Goal: Information Seeking & Learning: Find specific fact

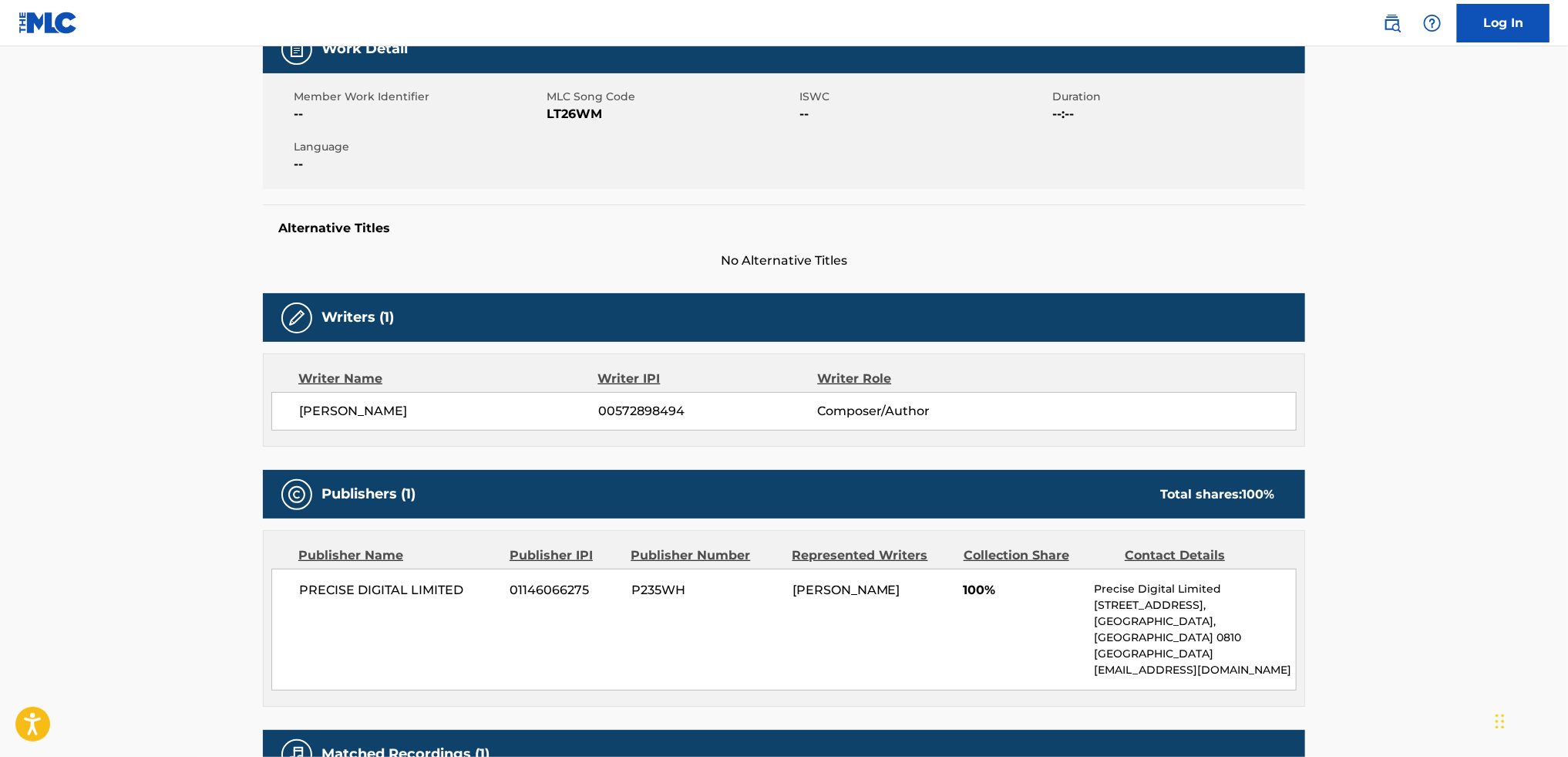
scroll to position [248, 0]
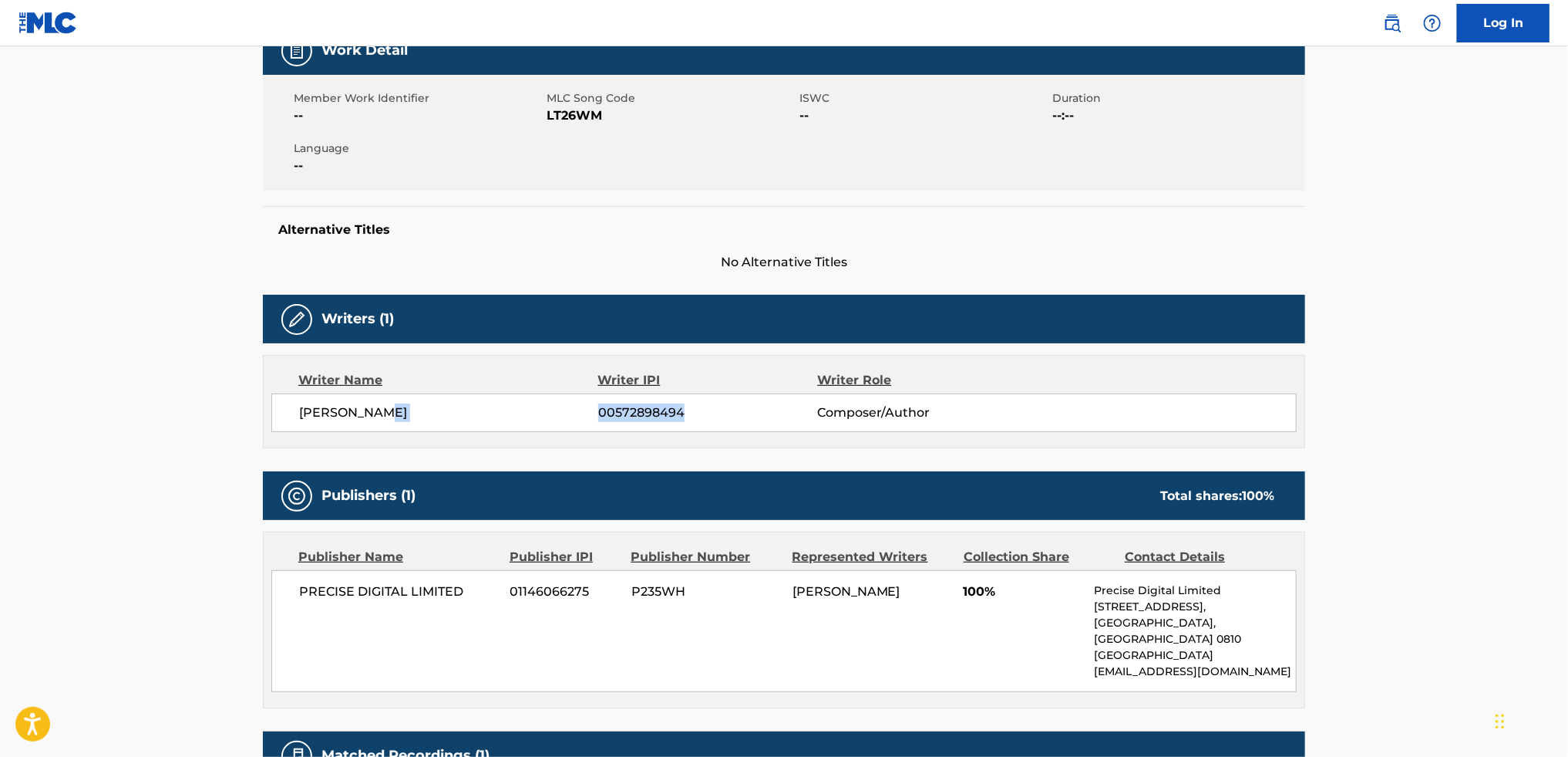
drag, startPoint x: 596, startPoint y: 409, endPoint x: 704, endPoint y: 417, distance: 108.3
click at [704, 419] on div "GLENN AWONG 00572898494 Composer/Author" at bounding box center [798, 412] width 997 height 19
copy div "00572898494"
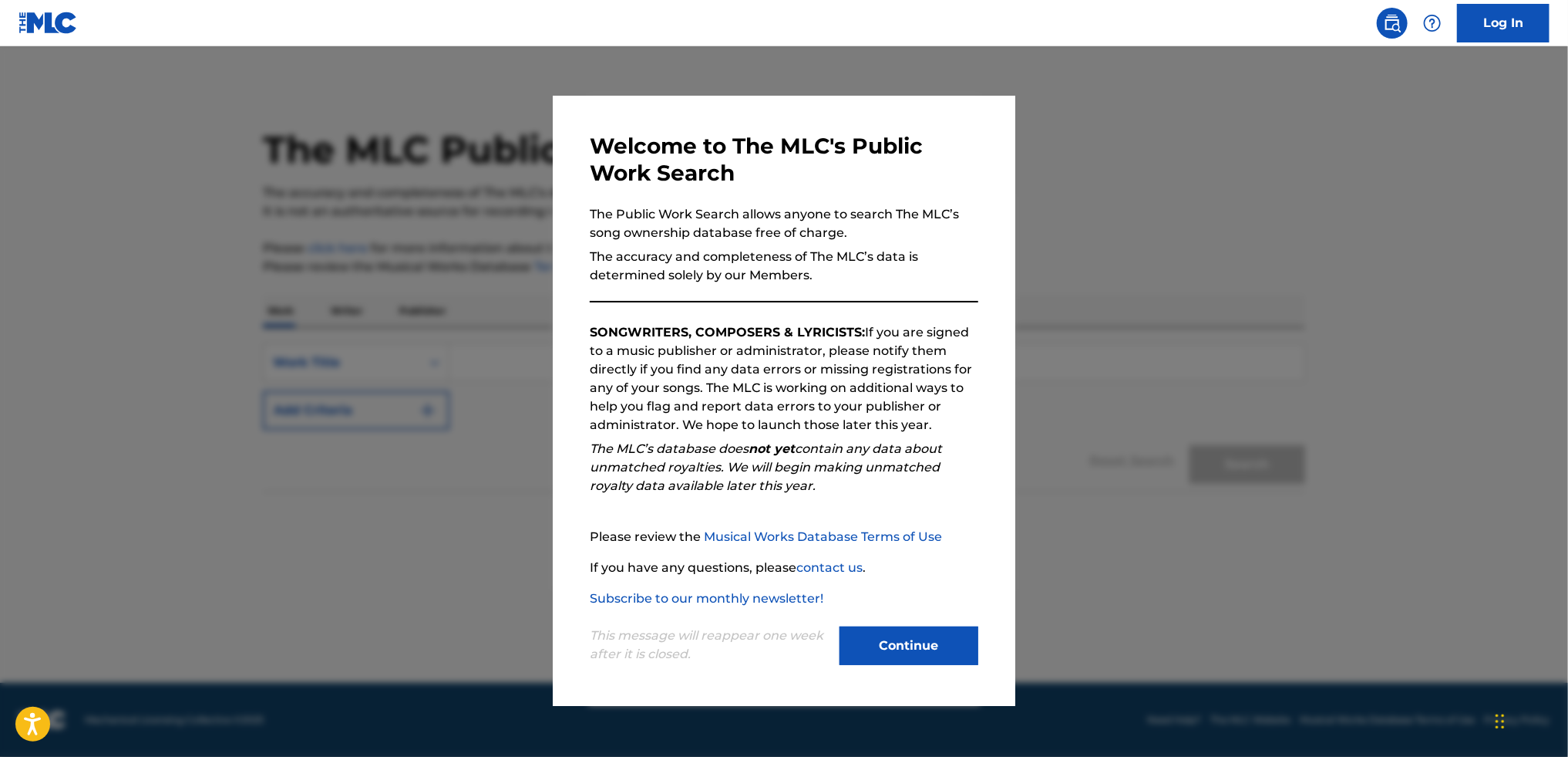
click at [892, 647] on button "Continue" at bounding box center [909, 646] width 138 height 39
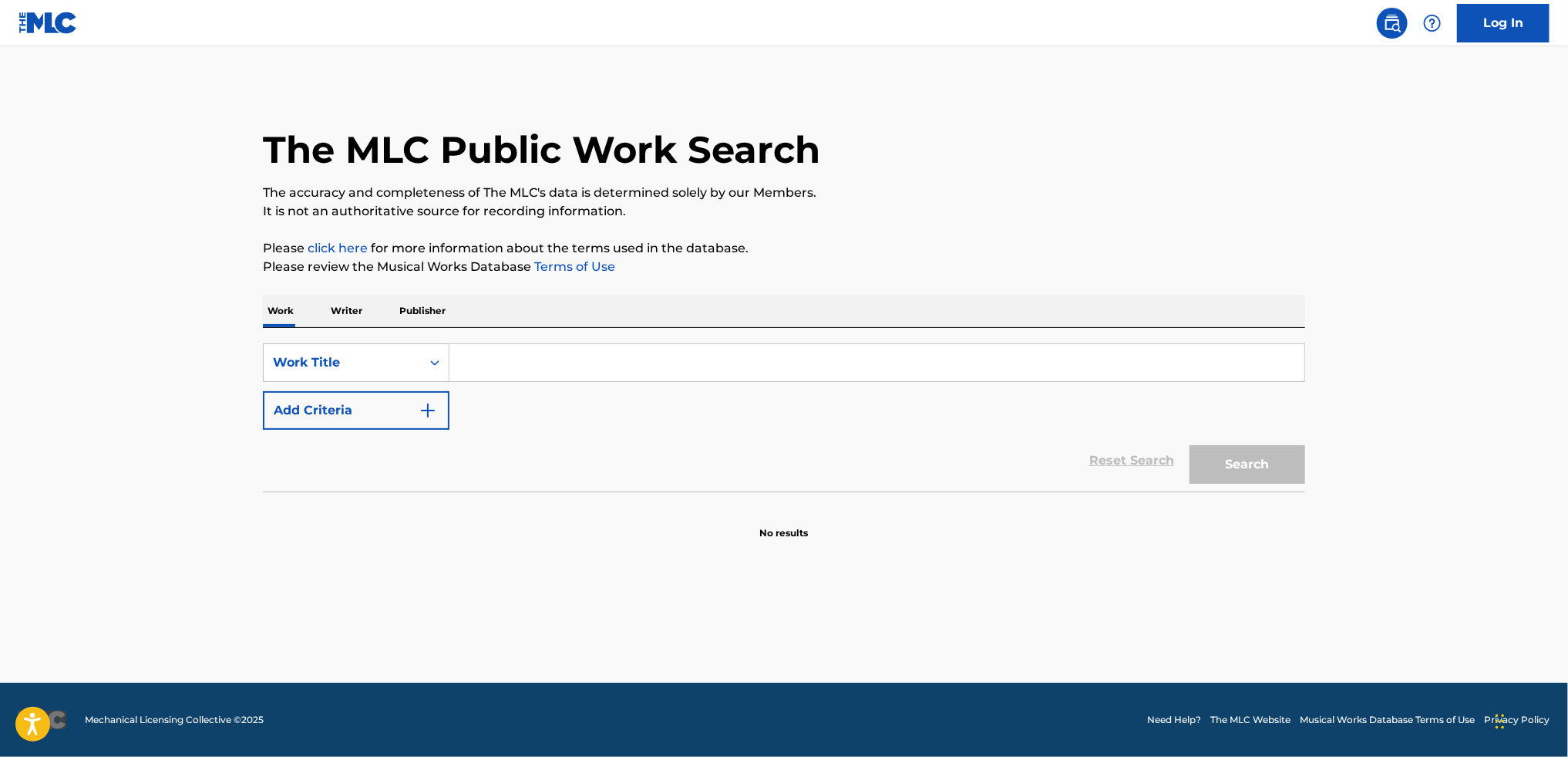
click at [892, 647] on main "The MLC Public Work Search The accuracy and completeness of The MLC's data is d…" at bounding box center [784, 364] width 1568 height 636
click at [336, 308] on p "Writer" at bounding box center [346, 311] width 41 height 32
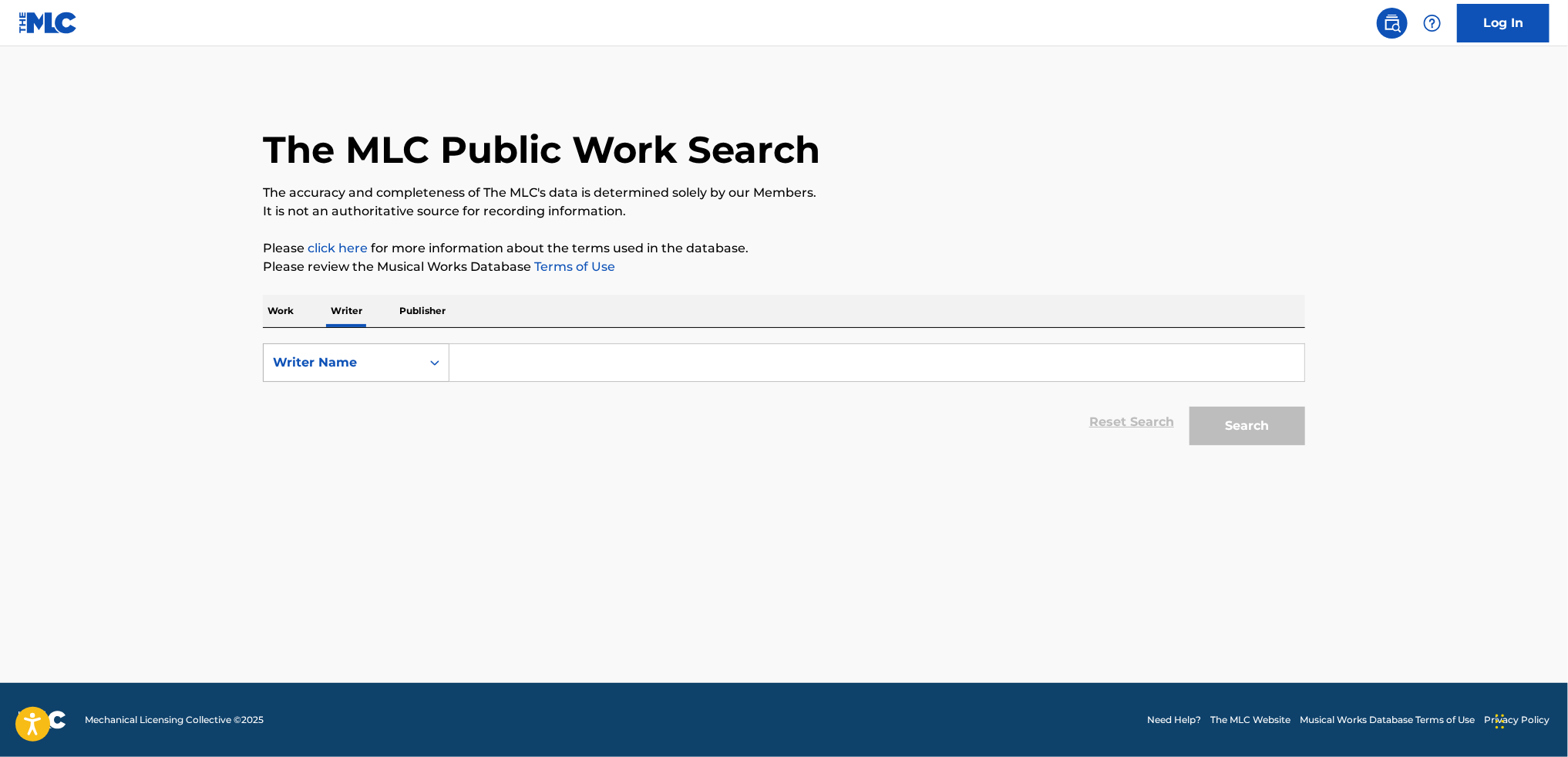
click at [373, 349] on div "Writer Name" at bounding box center [342, 362] width 157 height 29
click at [375, 393] on div "Writer IPI" at bounding box center [357, 401] width 185 height 39
click at [556, 383] on form "SearchWithCriteriab4129da5-14bb-411a-98c9-487521b21f8c Writer IPI Reset Search …" at bounding box center [784, 398] width 1042 height 110
click at [550, 368] on input "Search Form" at bounding box center [877, 362] width 855 height 37
paste input "00572898494"
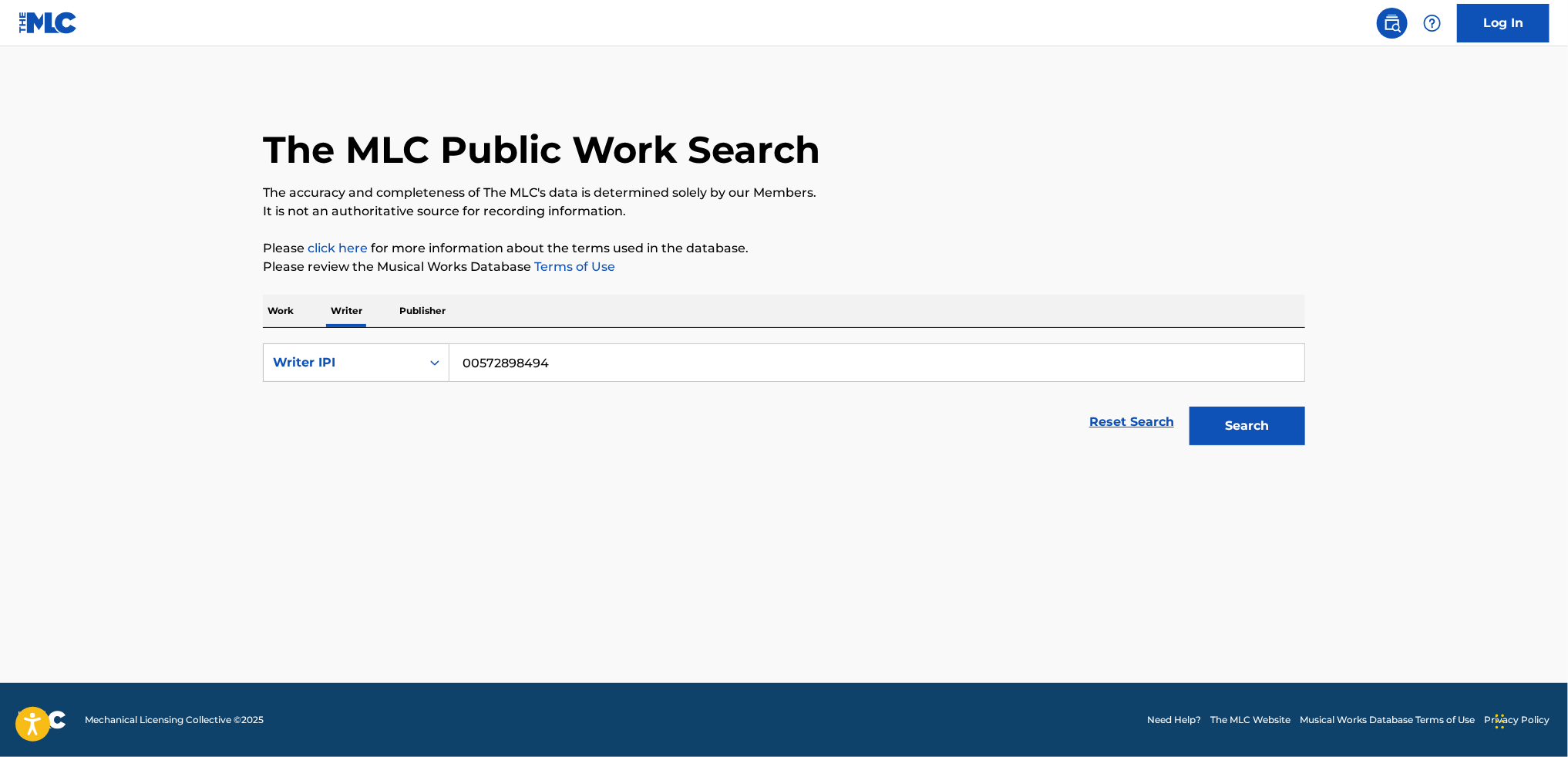
click at [1255, 412] on button "Search" at bounding box center [1248, 426] width 116 height 39
click at [1213, 421] on button "Search" at bounding box center [1248, 426] width 116 height 39
click at [484, 360] on input "00572898494" at bounding box center [877, 362] width 855 height 37
click at [1304, 435] on button "Search" at bounding box center [1248, 426] width 116 height 39
click at [467, 359] on input "572898494" at bounding box center [877, 362] width 855 height 37
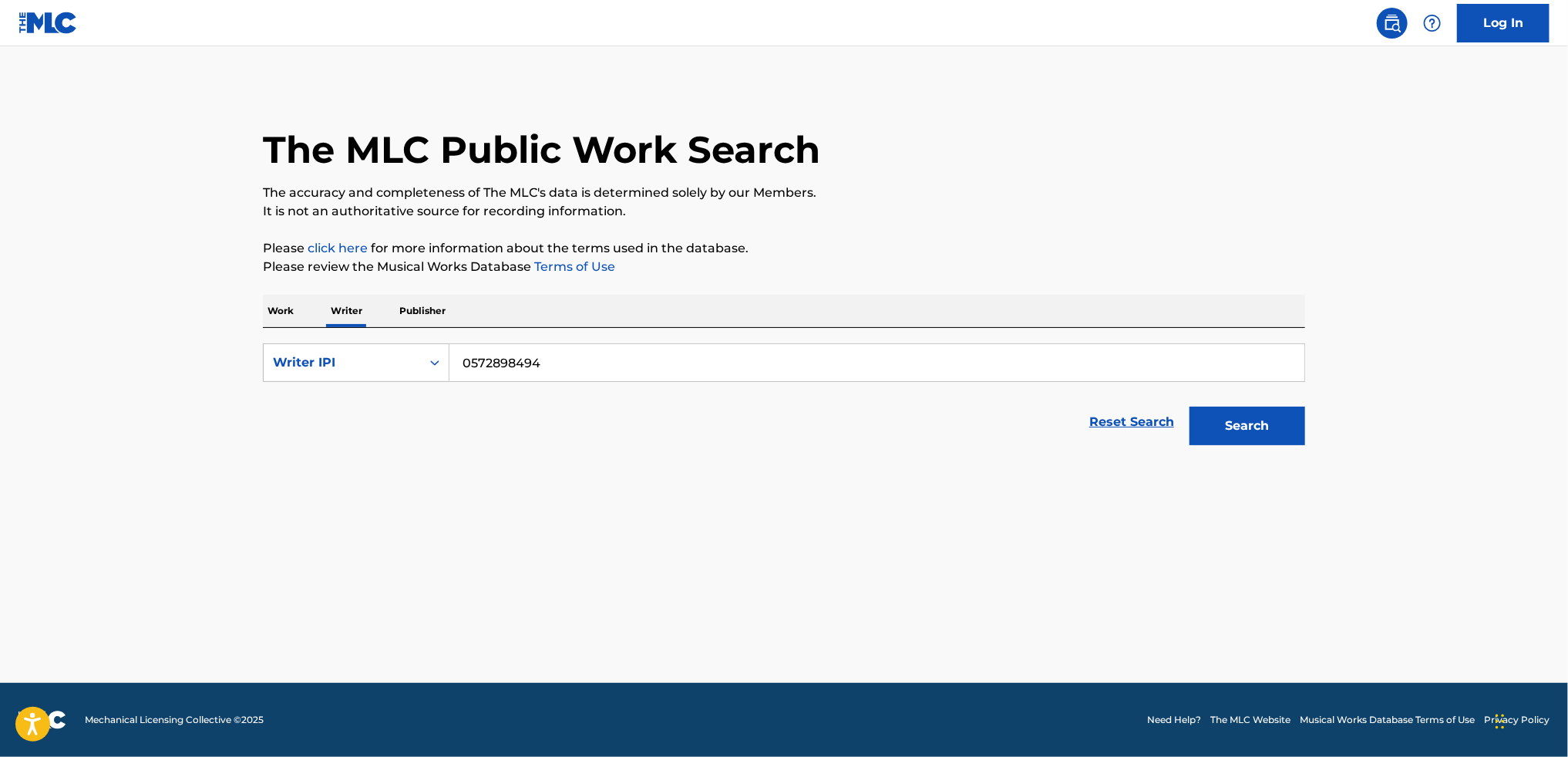
type input "0572898494"
click at [1190, 407] on button "Search" at bounding box center [1248, 426] width 116 height 39
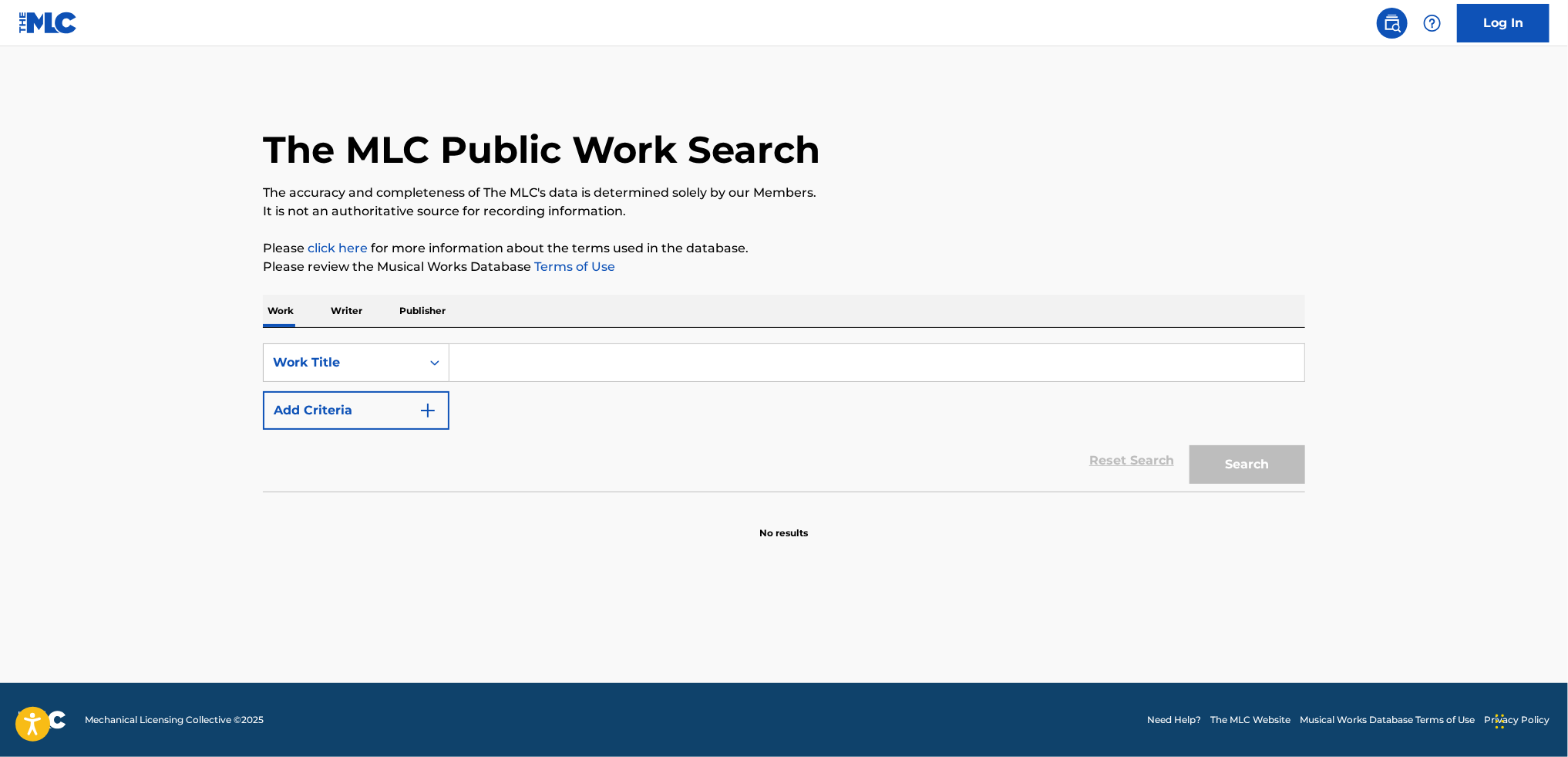
click at [518, 360] on input "Search Form" at bounding box center [877, 362] width 855 height 37
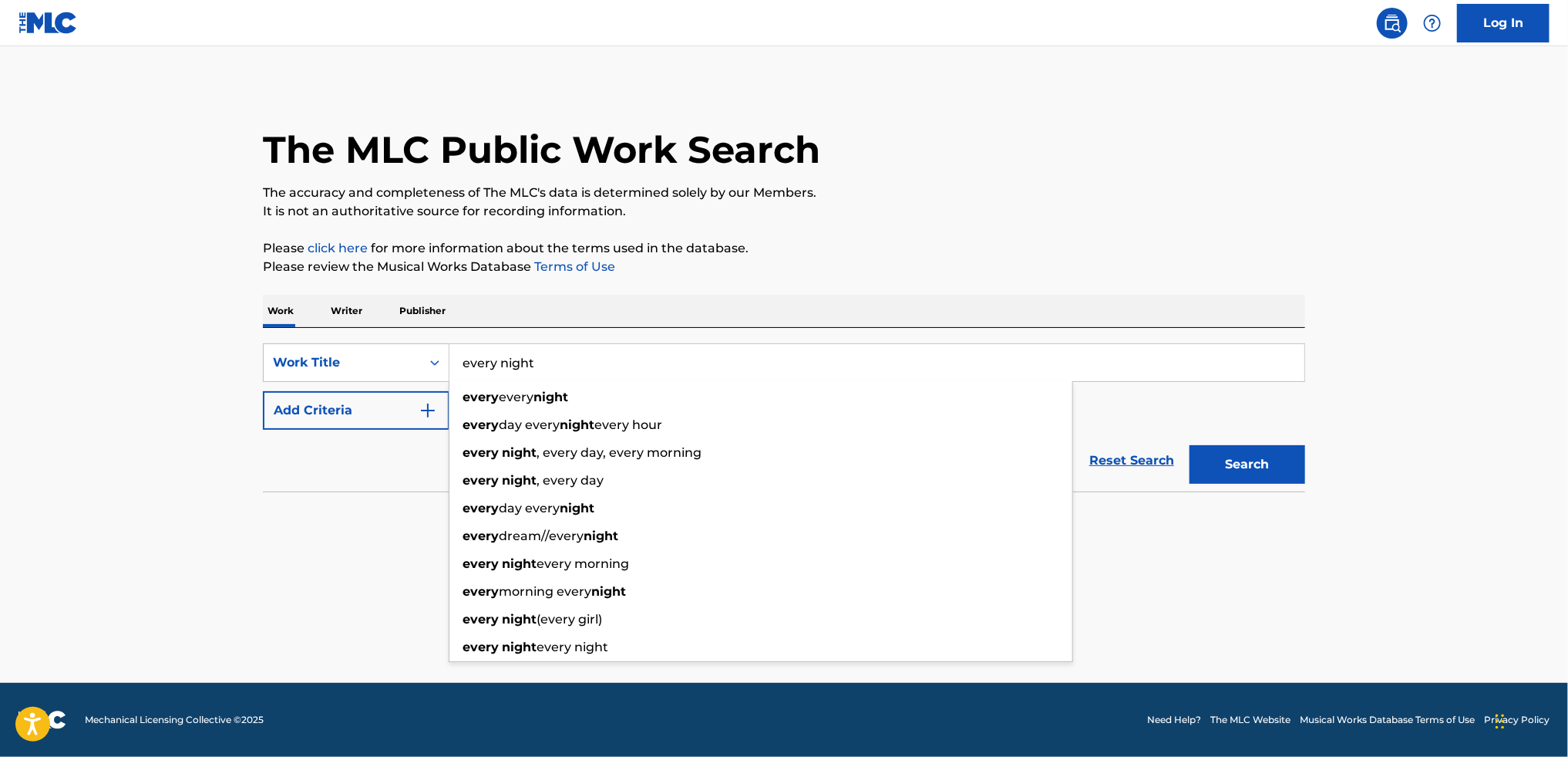
type input "every night"
click at [349, 423] on button "Add Criteria" at bounding box center [357, 411] width 187 height 39
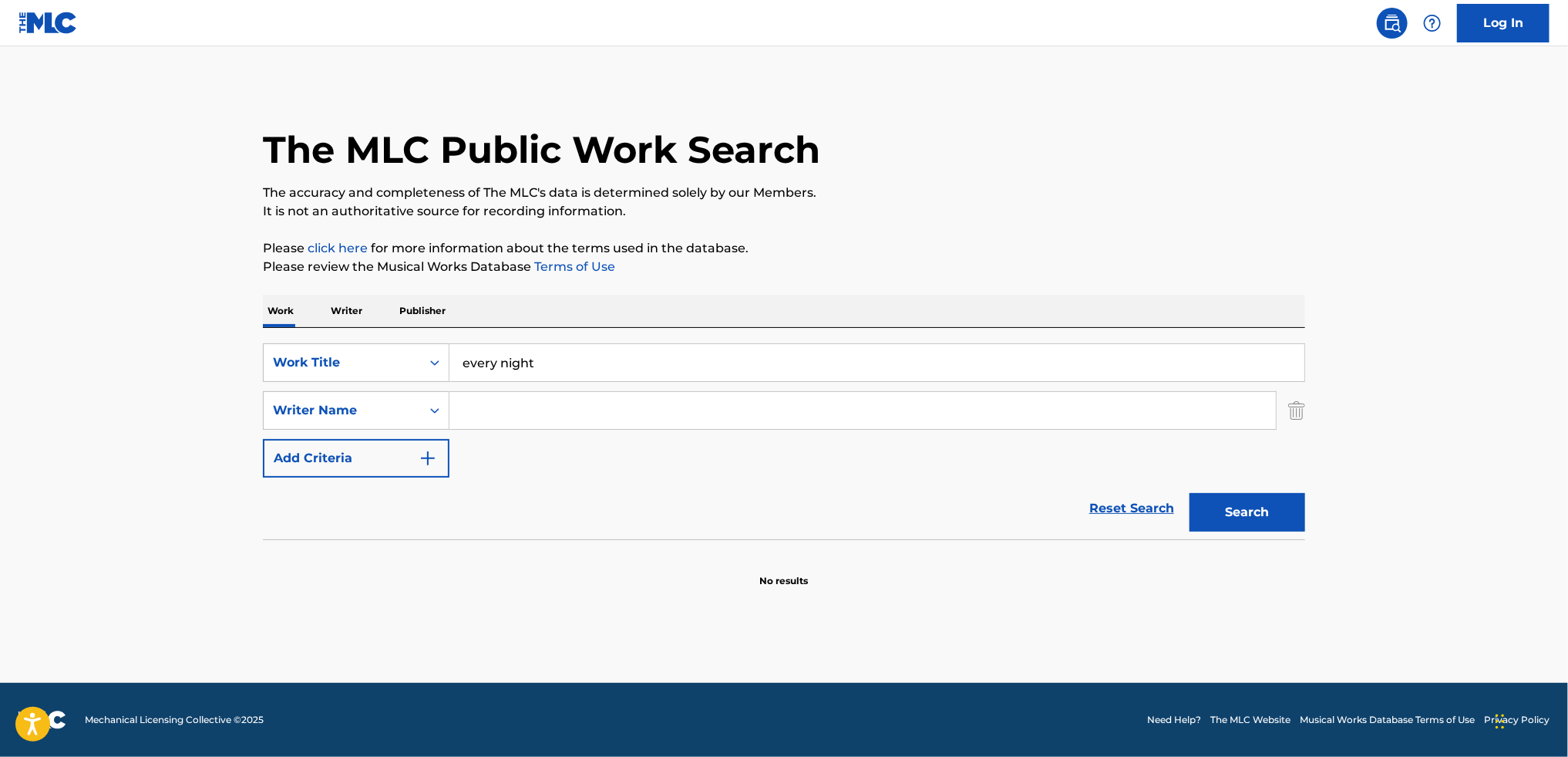
click at [481, 407] on input "Search Form" at bounding box center [862, 411] width 827 height 37
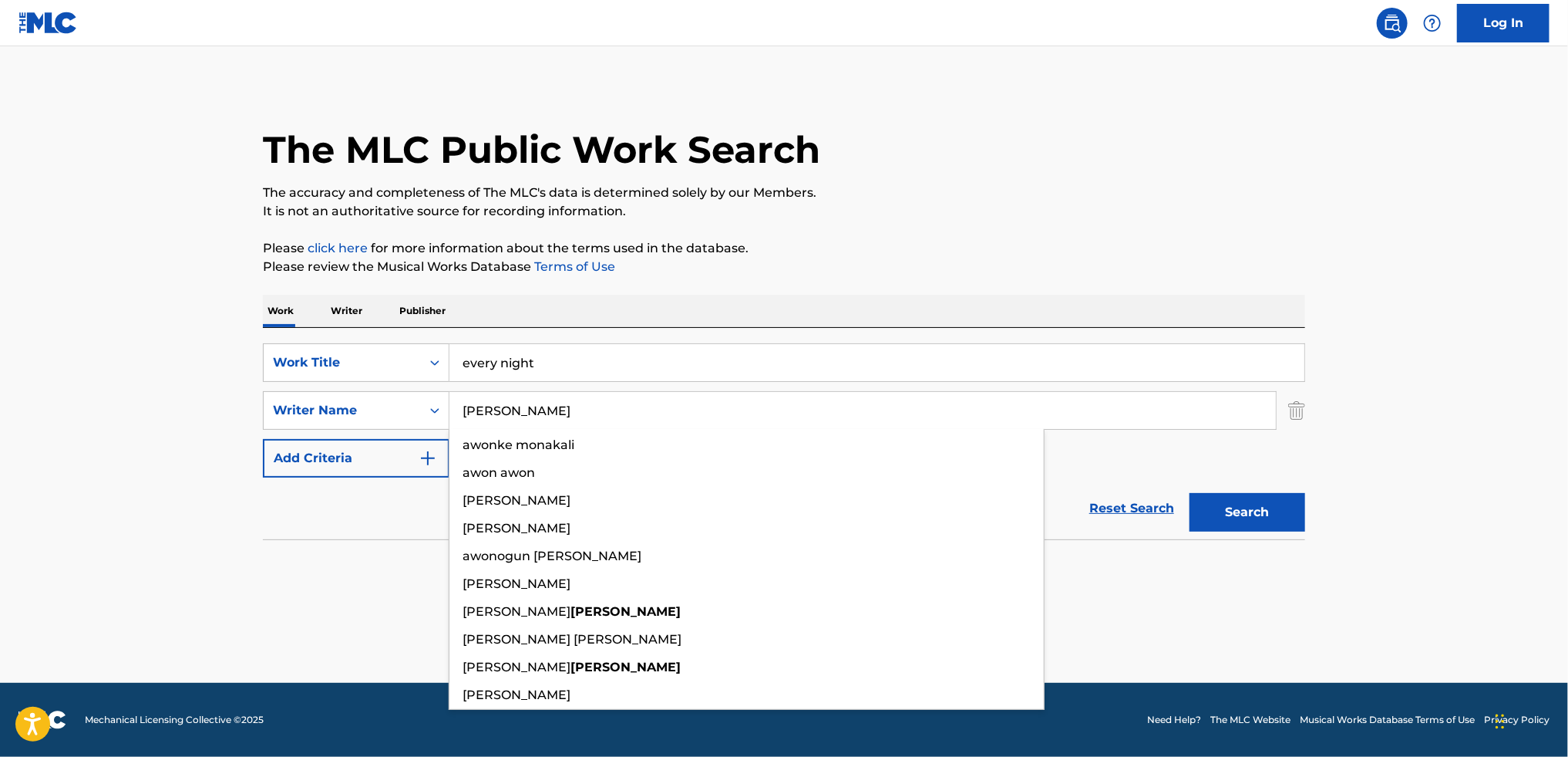
type input "[PERSON_NAME]"
click at [1190, 493] on button "Search" at bounding box center [1248, 512] width 116 height 39
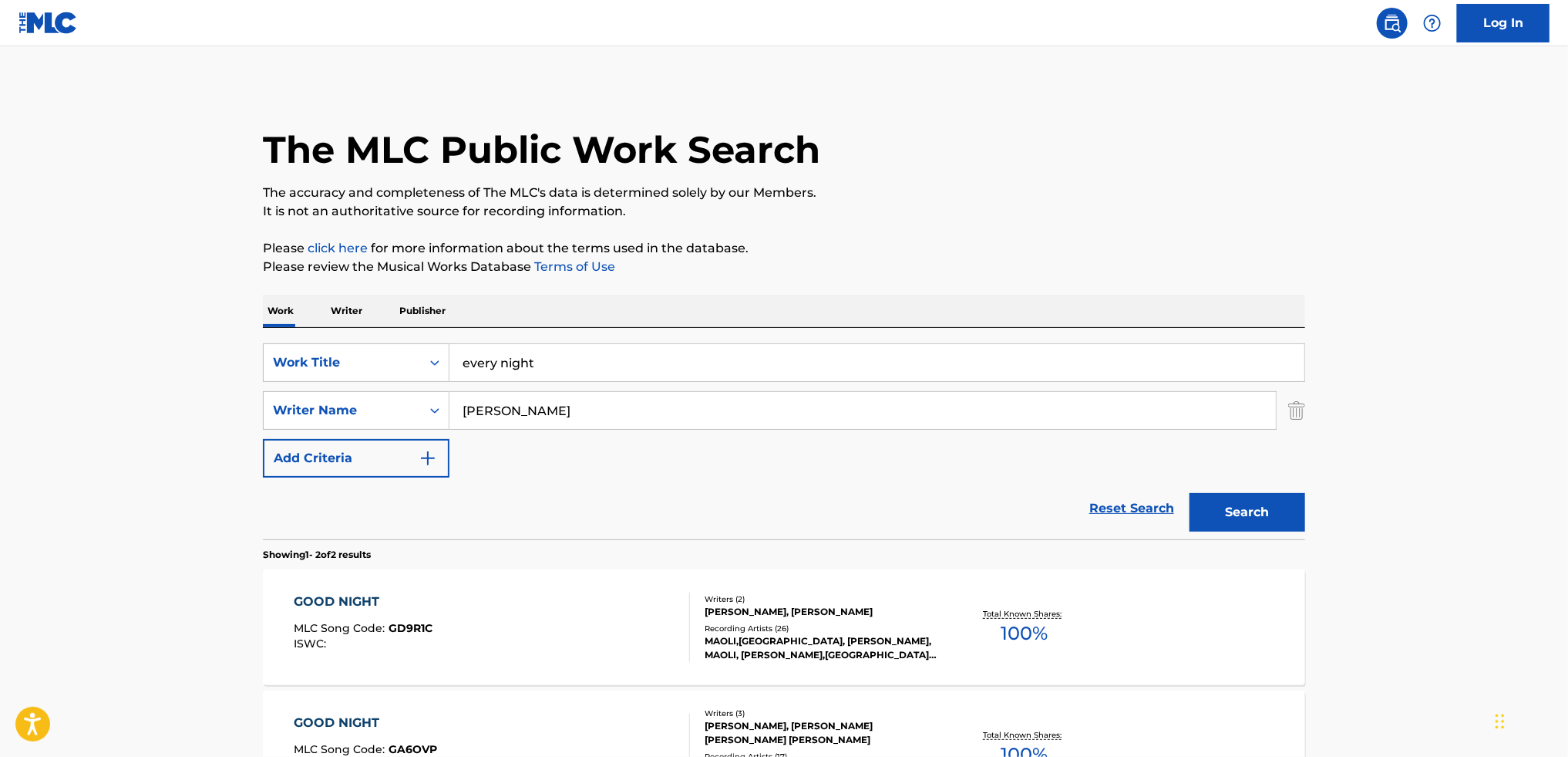
click at [839, 321] on div "Work Writer Publisher" at bounding box center [784, 311] width 1042 height 32
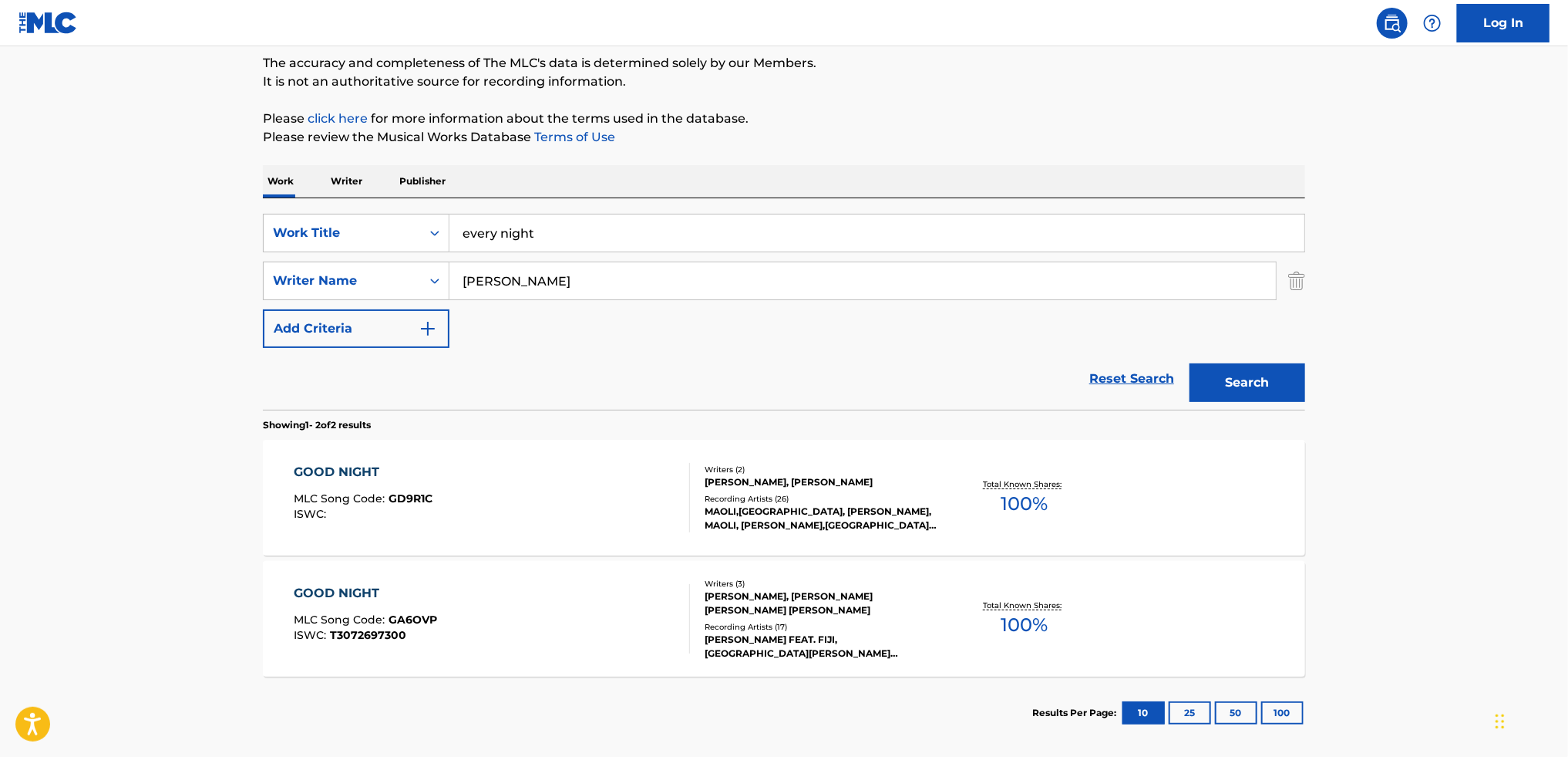
scroll to position [204, 0]
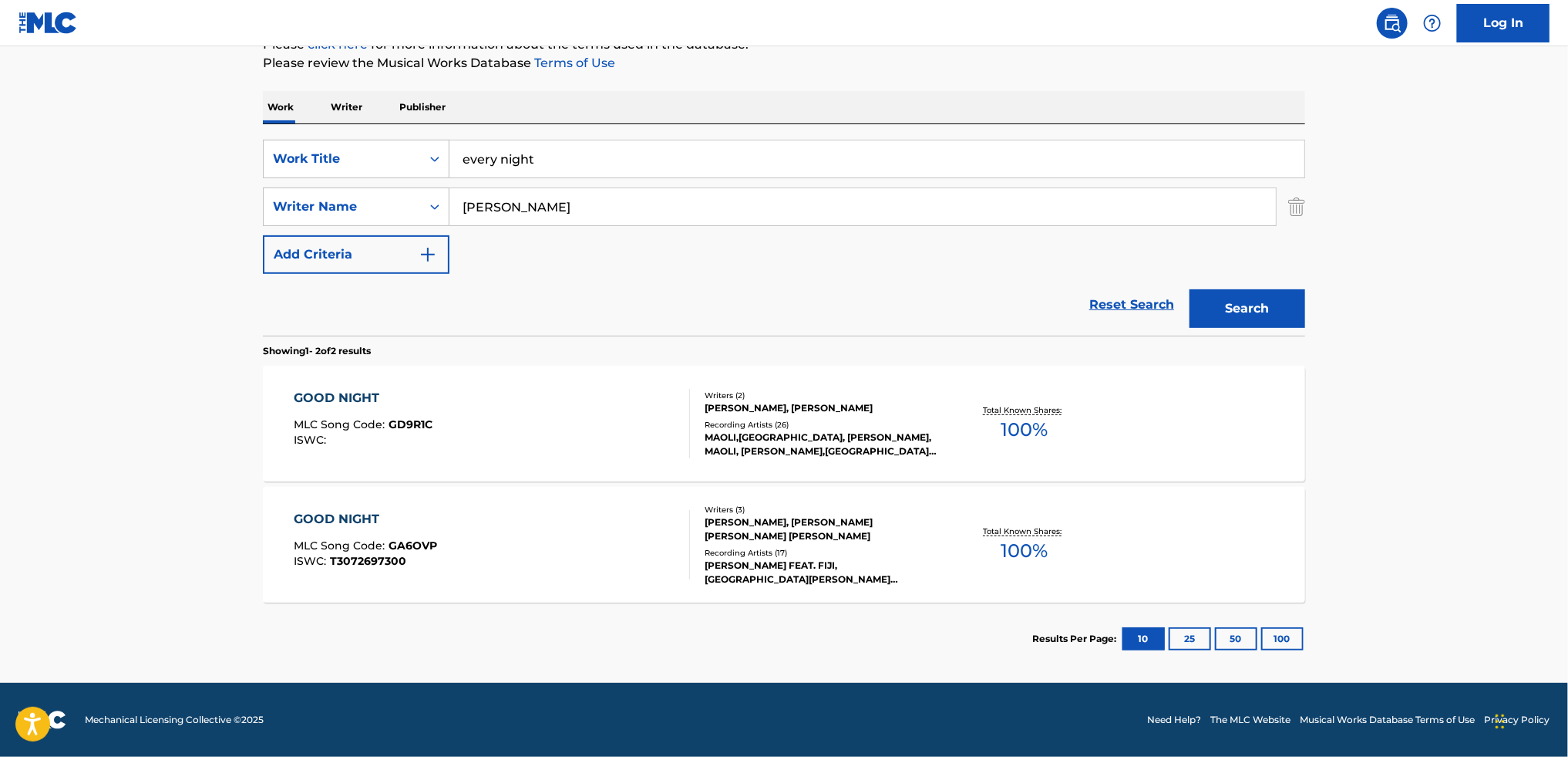
click at [613, 401] on div "GOOD NIGHT MLC Song Code : GD9R1C ISWC :" at bounding box center [493, 424] width 396 height 69
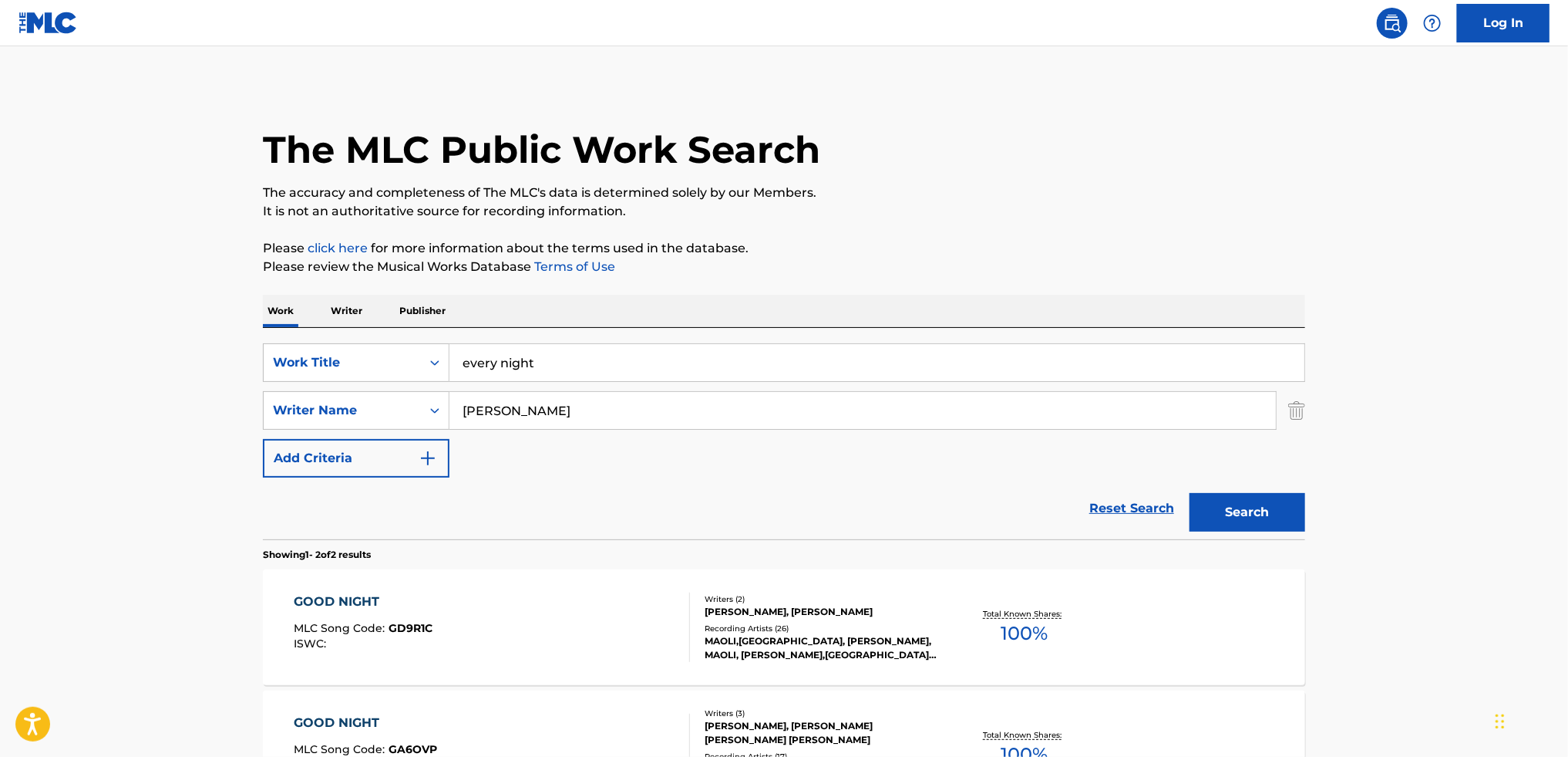
scroll to position [116, 0]
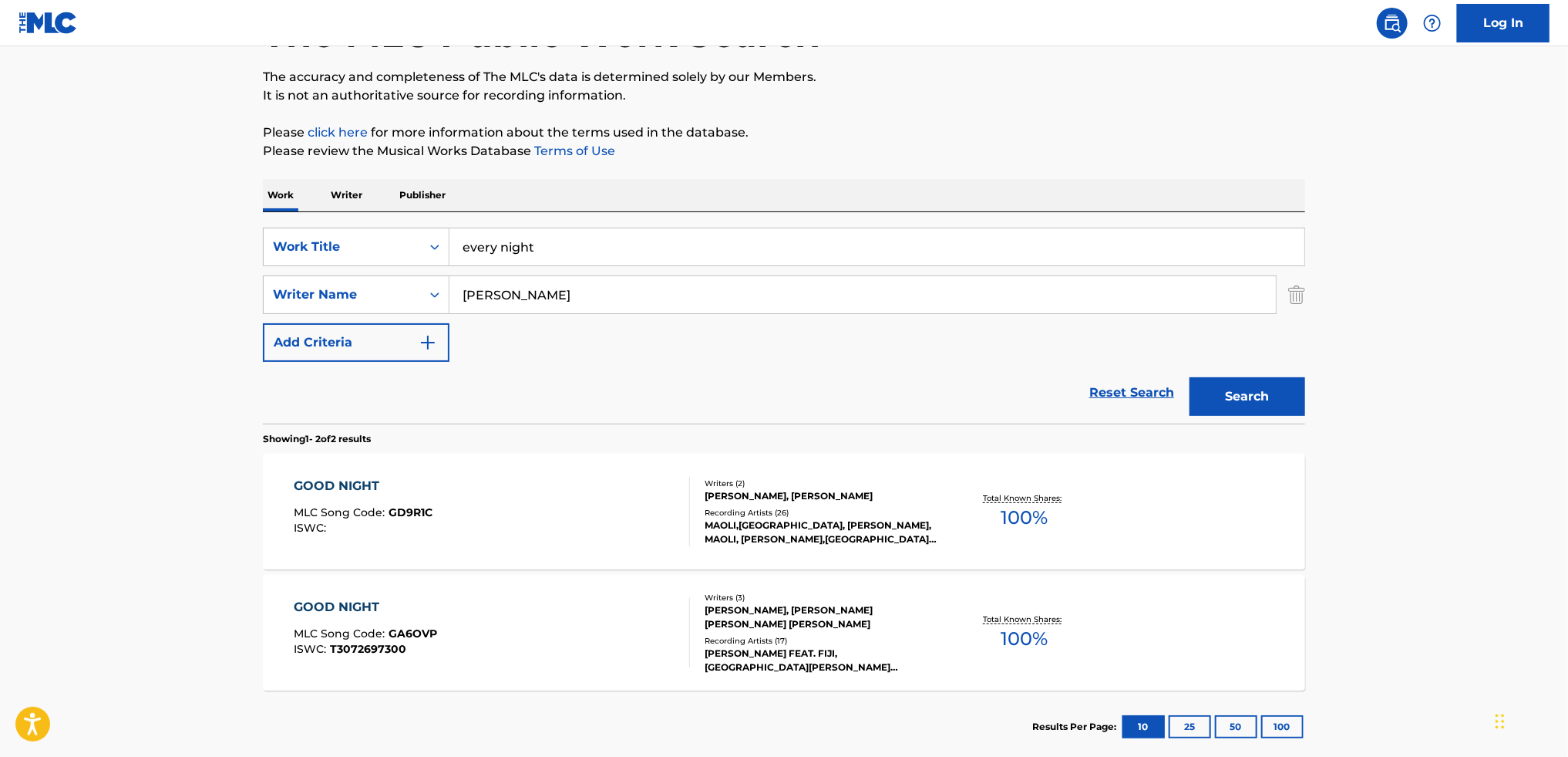
click at [447, 632] on div "GOOD NIGHT MLC Song Code : GA6OVP ISWC : T3072697300" at bounding box center [493, 632] width 396 height 69
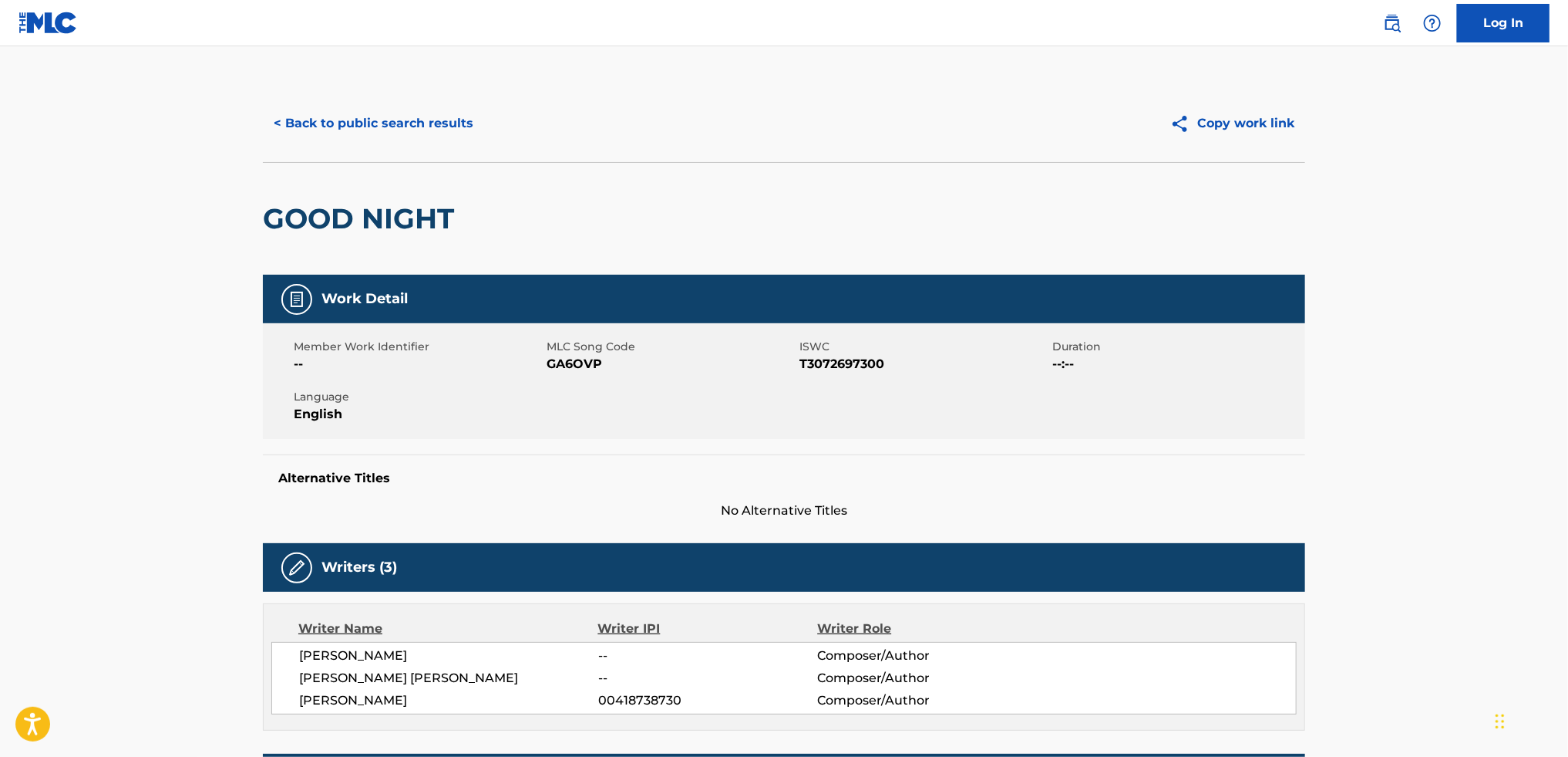
scroll to position [116, 0]
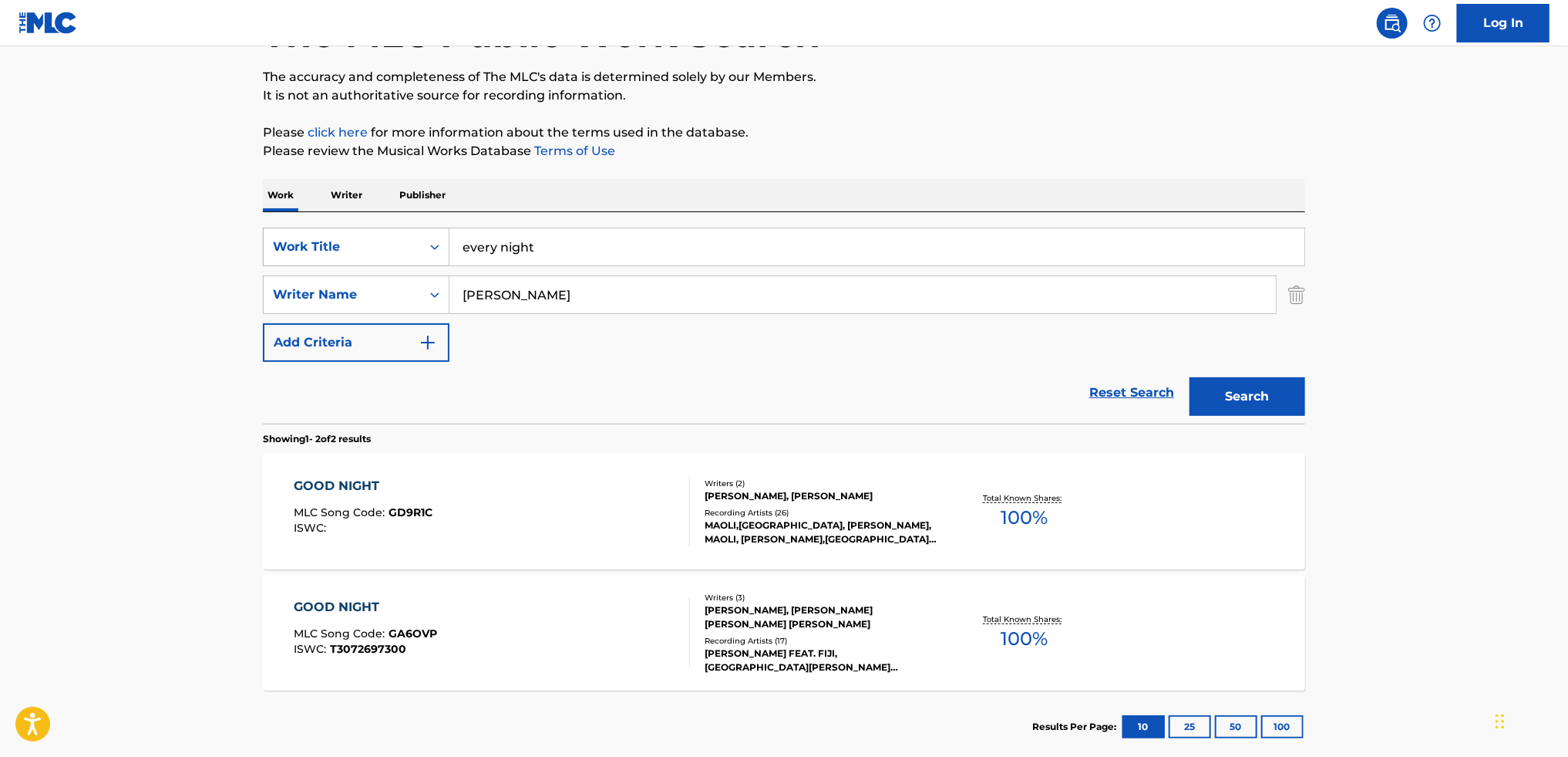
drag, startPoint x: 569, startPoint y: 246, endPoint x: 430, endPoint y: 235, distance: 139.4
click at [430, 235] on div "SearchWithCriteriade422524-7537-445c-b327-2a7b85538db7 Work Title every night" at bounding box center [784, 247] width 1042 height 39
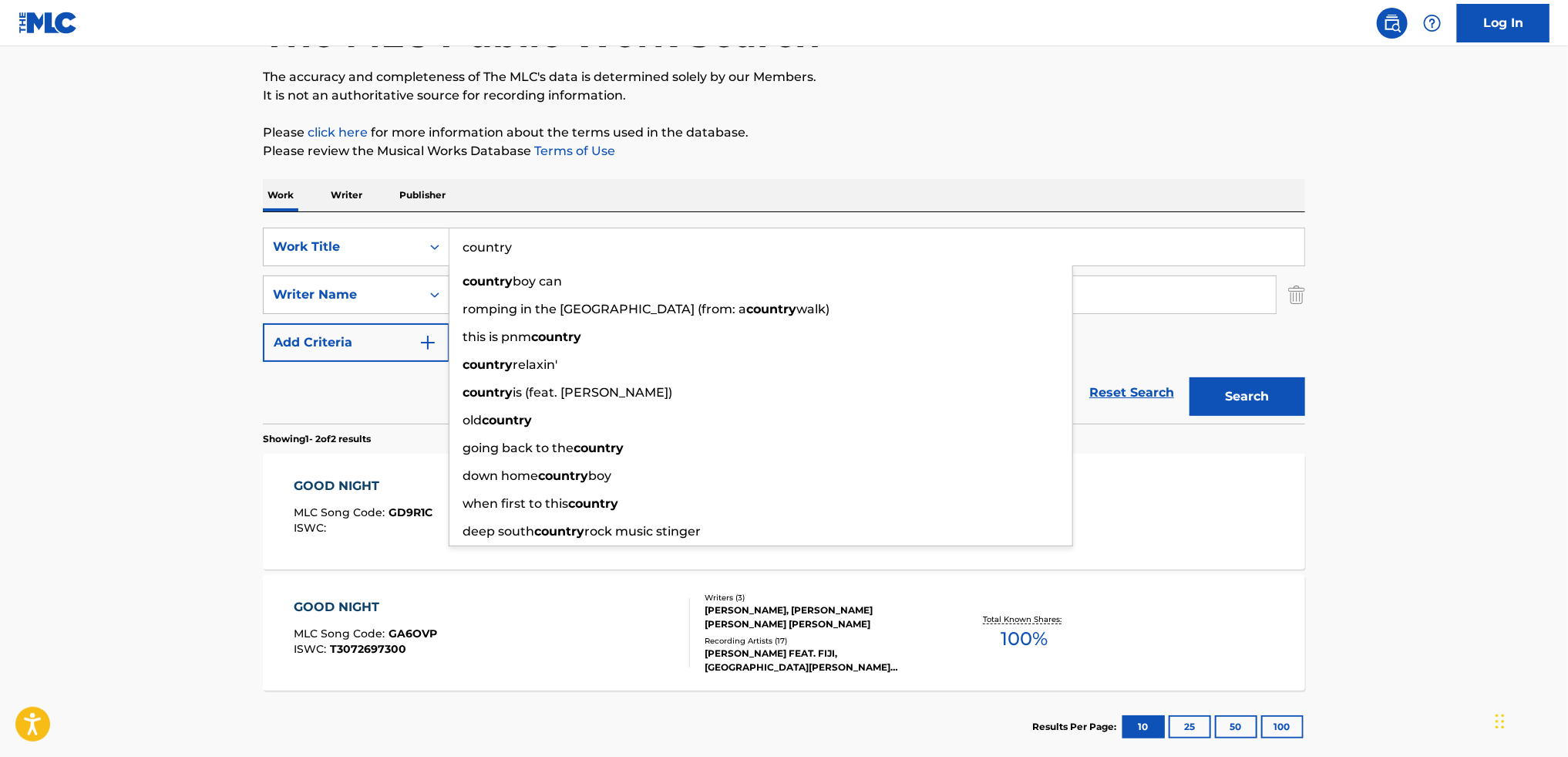
type input "country"
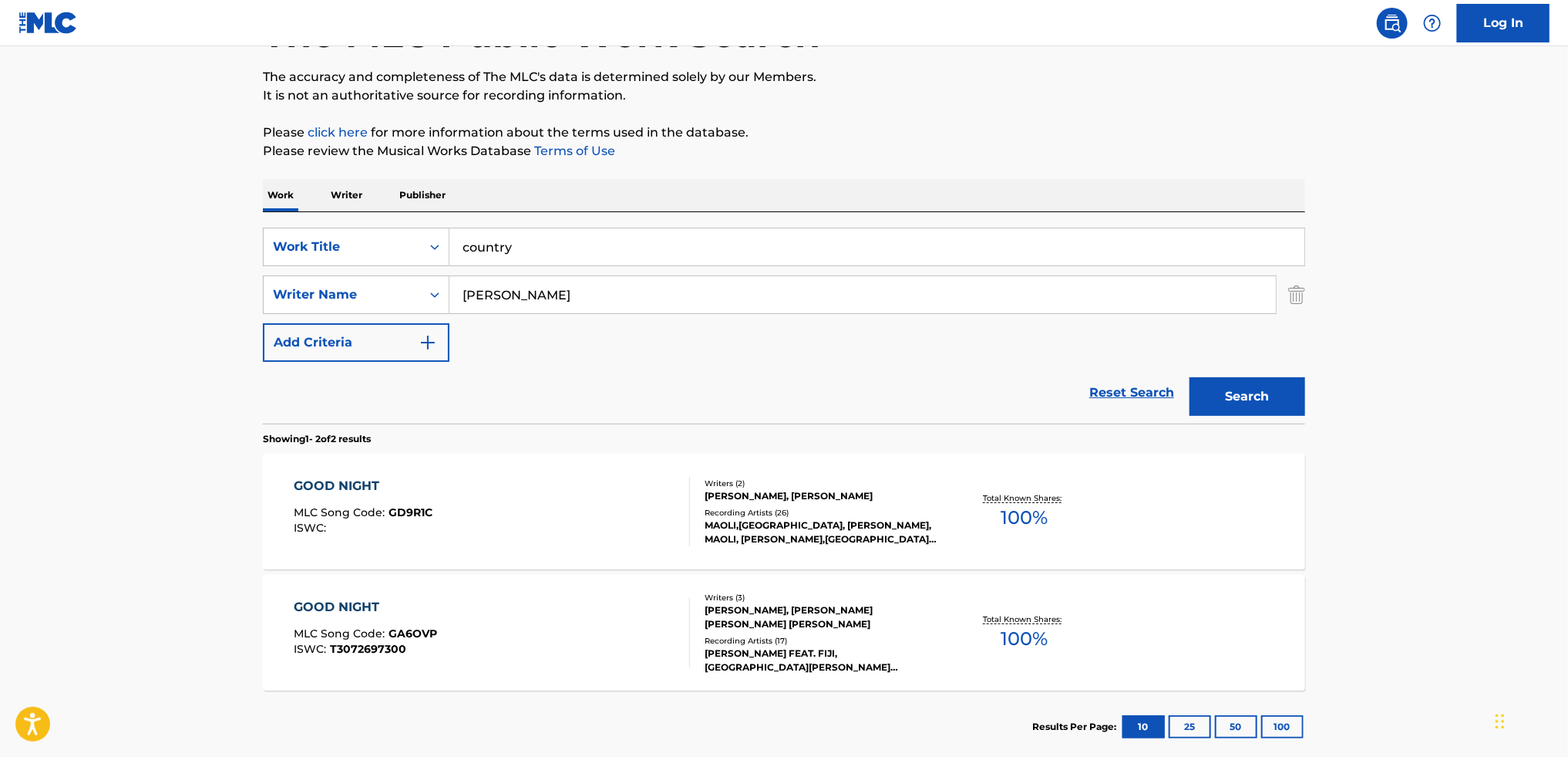
click at [1256, 106] on div "The MLC Public Work Search The accuracy and completeness of The MLC's data is d…" at bounding box center [784, 366] width 1079 height 794
click at [1245, 396] on button "Search" at bounding box center [1248, 396] width 116 height 39
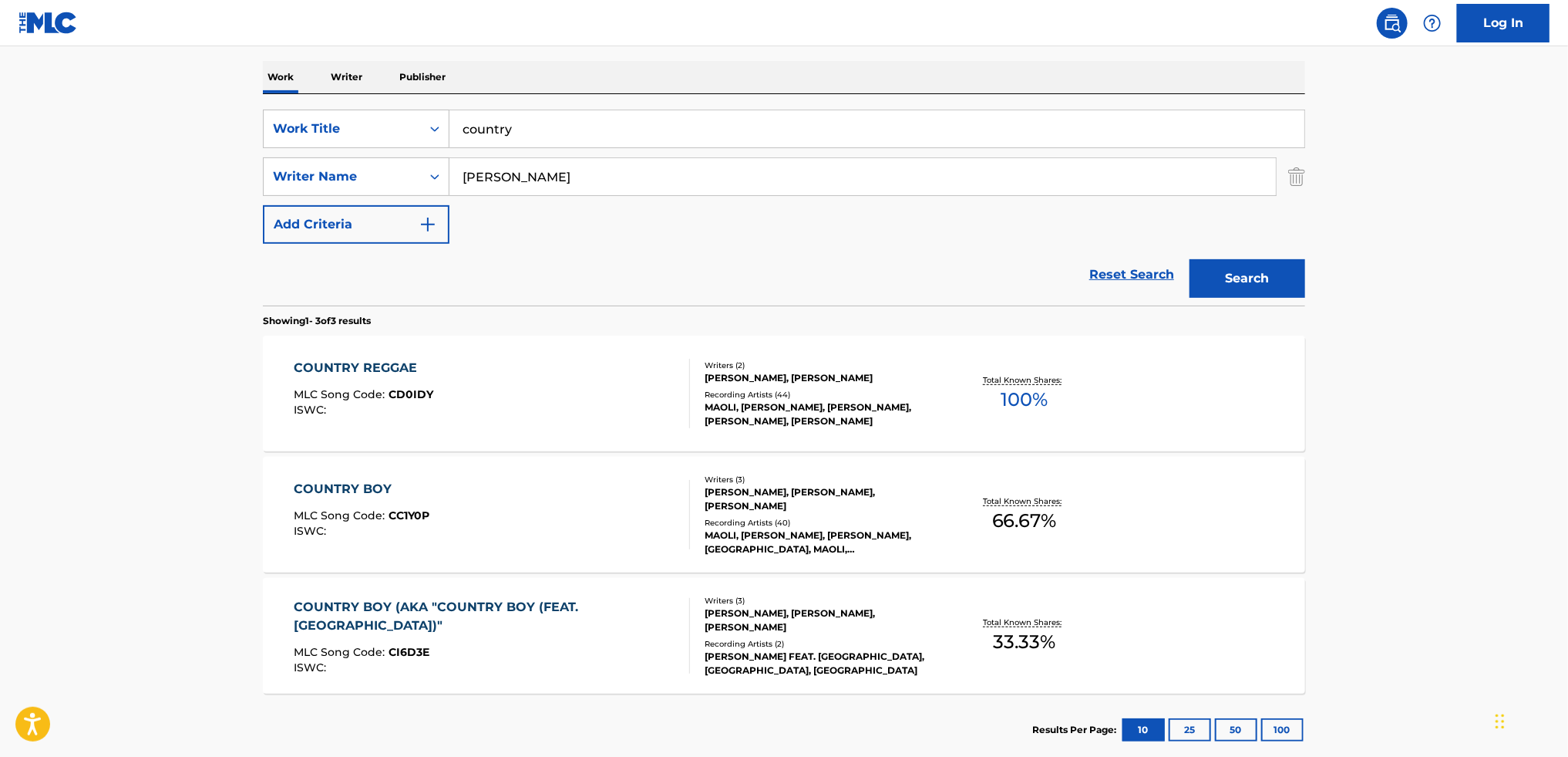
scroll to position [278, 0]
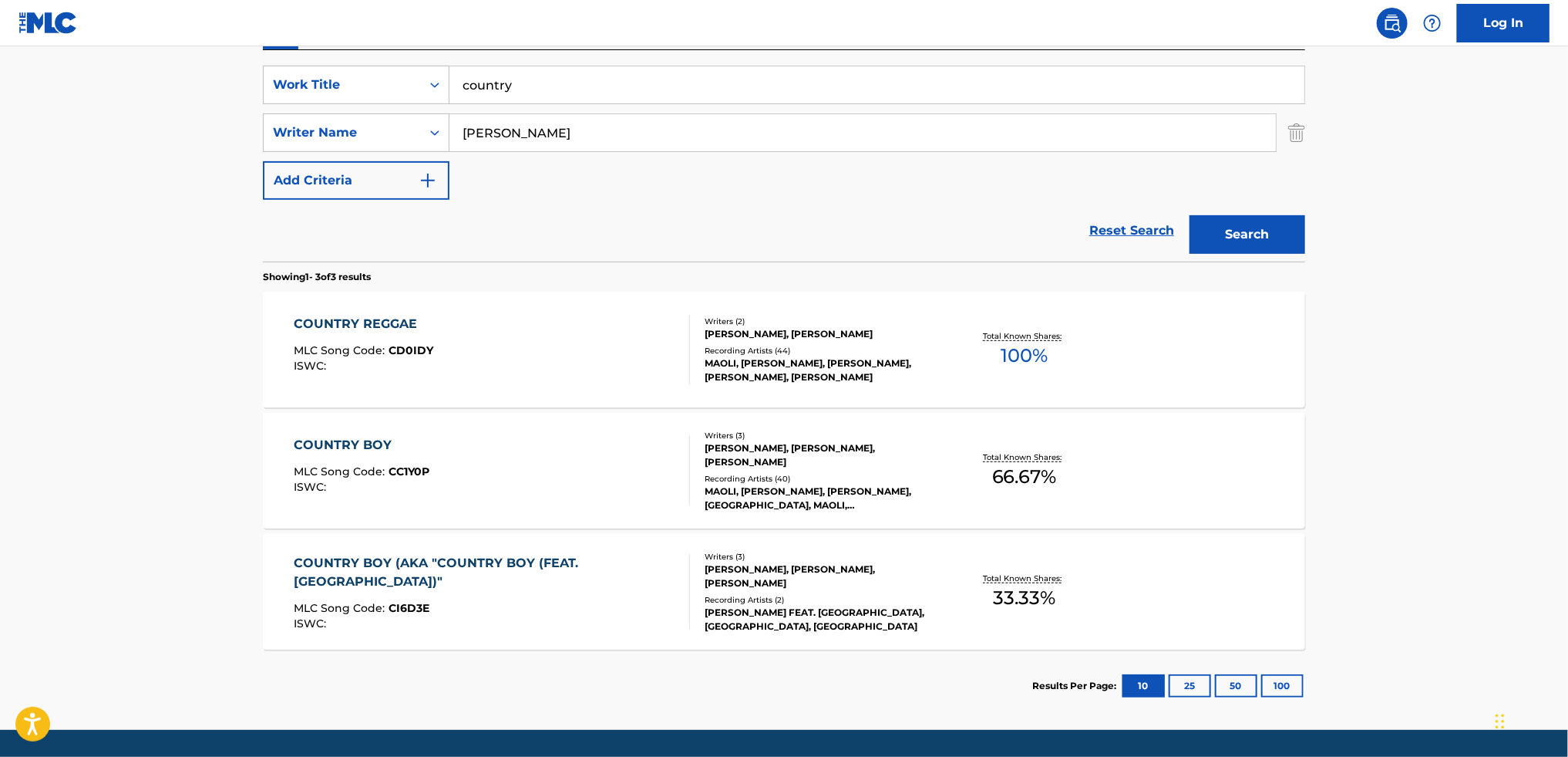
click at [435, 323] on div "COUNTRY REGGAE MLC Song Code : CD0IDY ISWC :" at bounding box center [493, 350] width 396 height 69
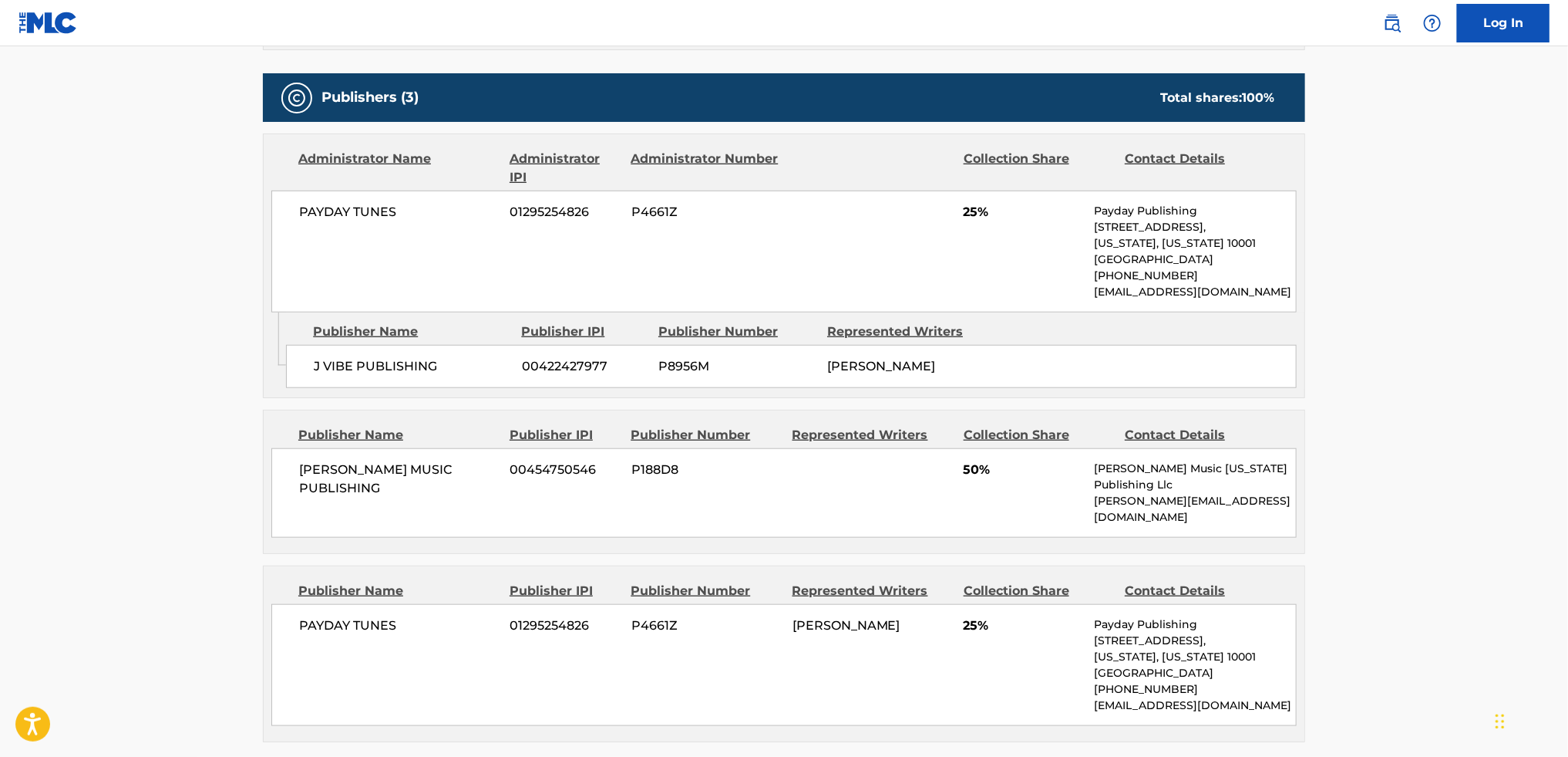
scroll to position [660, 0]
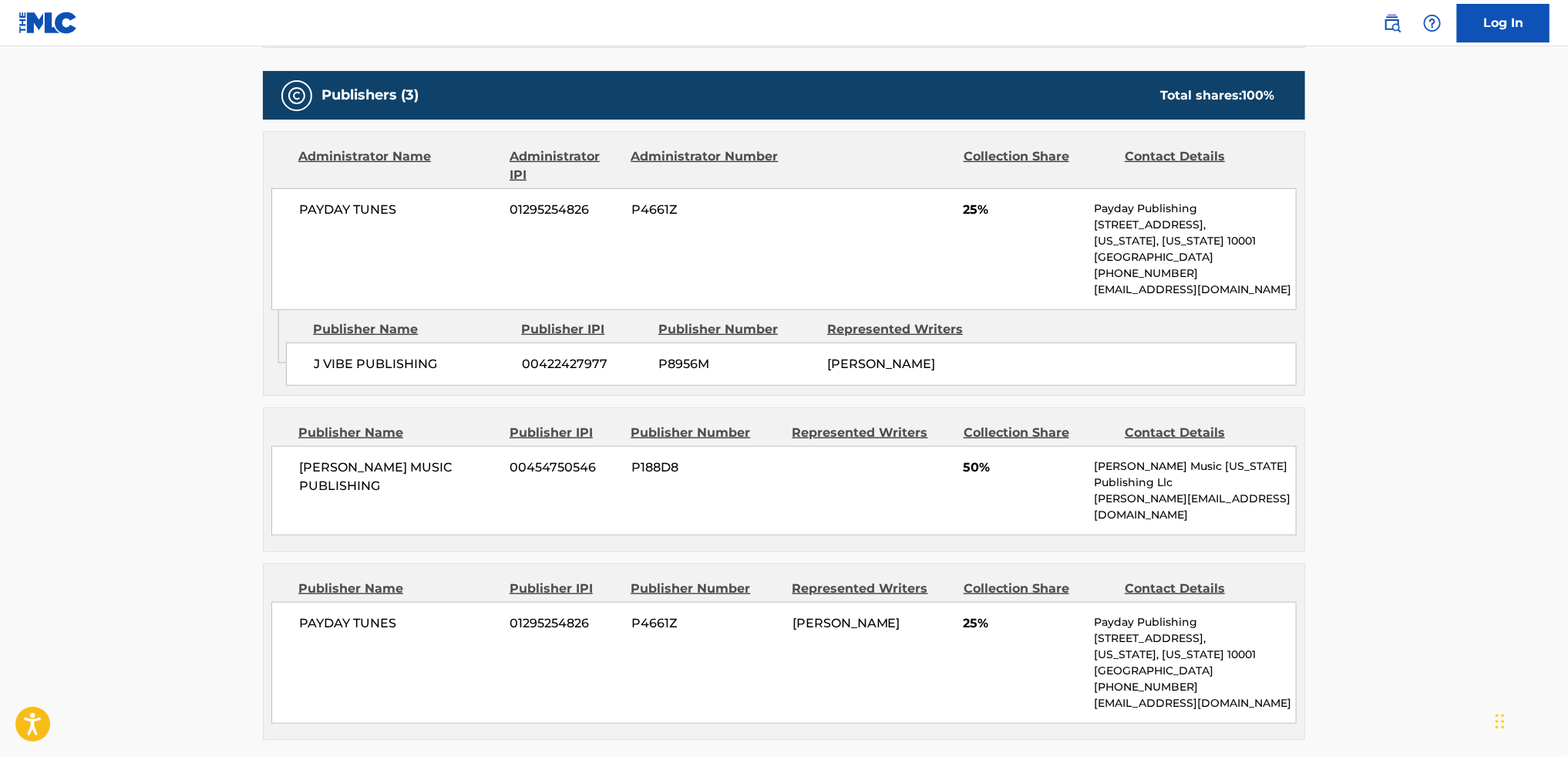
drag, startPoint x: 402, startPoint y: 503, endPoint x: 272, endPoint y: 469, distance: 134.4
click at [272, 469] on div "[PERSON_NAME] MUSIC PUBLISHING 00454750546 P188D8 50% [PERSON_NAME] Music [US_S…" at bounding box center [784, 490] width 1025 height 89
copy span "[PERSON_NAME] MUSIC PUBLISHING"
